Goal: Check status: Check status

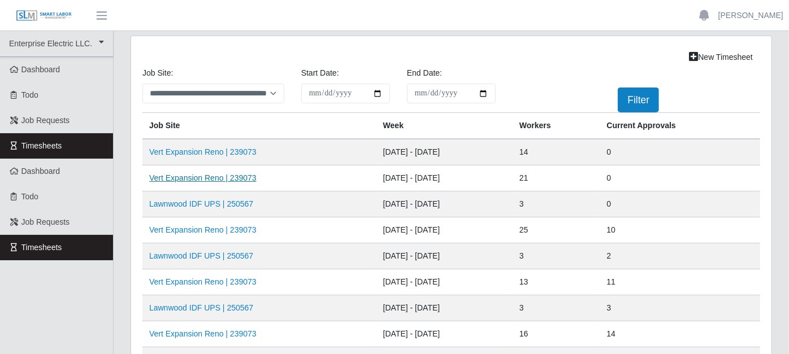
click at [243, 174] on link "Vert Expansion Reno | 239073" at bounding box center [202, 177] width 107 height 9
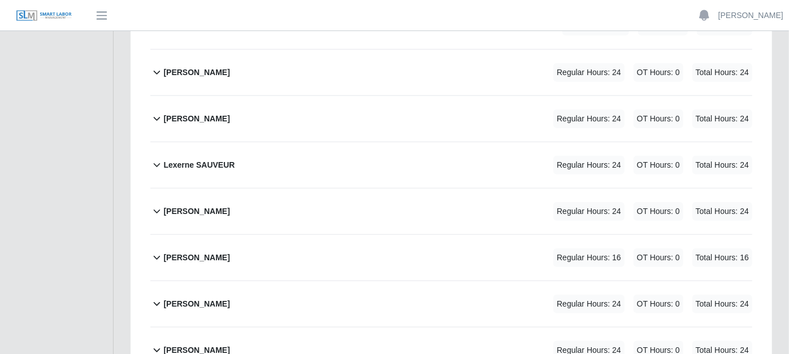
scroll to position [753, 0]
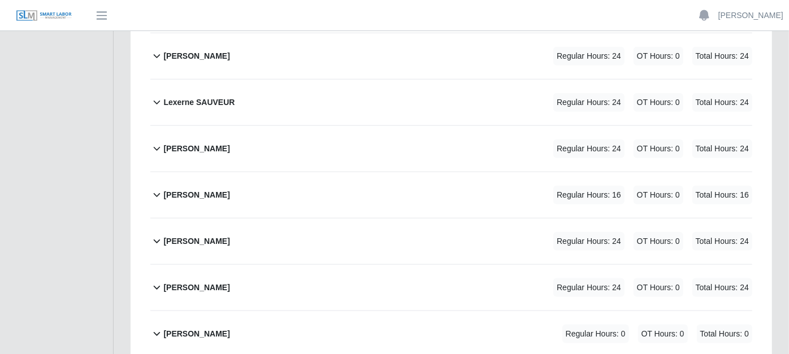
click at [156, 188] on icon at bounding box center [156, 195] width 13 height 14
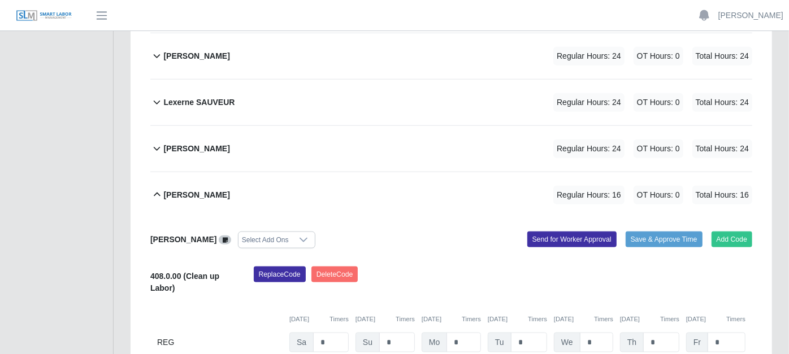
click at [157, 142] on icon at bounding box center [156, 149] width 13 height 14
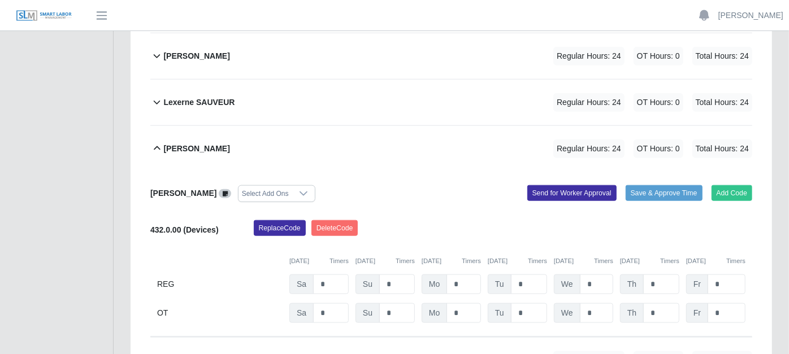
click at [158, 101] on icon at bounding box center [157, 103] width 7 height 4
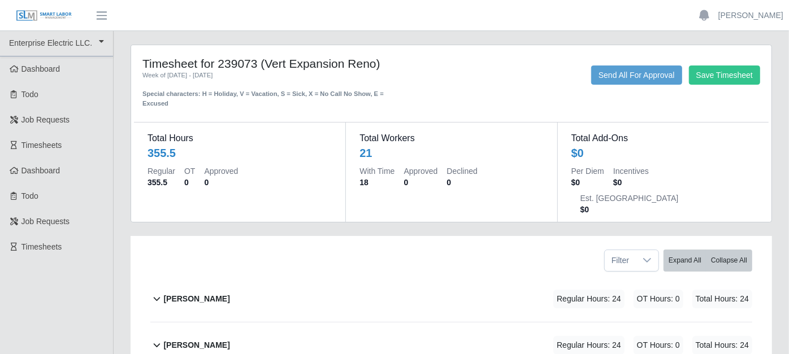
scroll to position [0, 0]
